Goal: Task Accomplishment & Management: Use online tool/utility

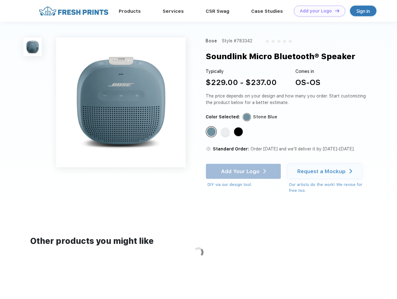
click at [317, 11] on link "Add your Logo Design Tool" at bounding box center [319, 11] width 51 height 11
click at [0, 0] on div "Design Tool" at bounding box center [0, 0] width 0 height 0
click at [334, 11] on link "Add your Logo Design Tool" at bounding box center [319, 11] width 51 height 11
click at [33, 47] on img at bounding box center [32, 47] width 18 height 18
click at [212, 132] on div "Standard Color" at bounding box center [211, 131] width 9 height 9
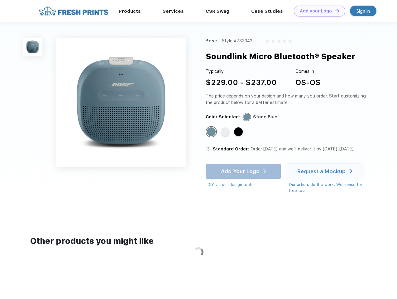
click at [226, 132] on div "Standard Color" at bounding box center [225, 131] width 9 height 9
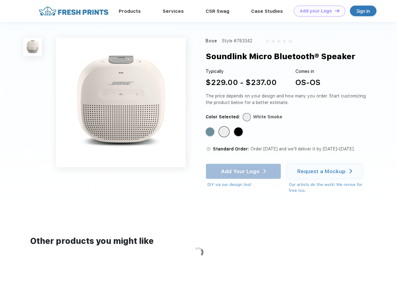
click at [239, 132] on div "Standard Color" at bounding box center [238, 131] width 9 height 9
click at [244, 171] on div "Add Your Logo DIY via our design tool. Ah shoot! This product isn't up in our d…" at bounding box center [243, 176] width 75 height 24
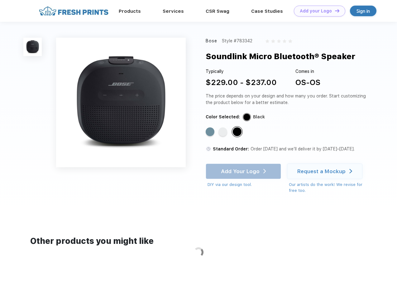
click at [326, 171] on div "Request a Mockup" at bounding box center [321, 171] width 48 height 6
